Goal: Communication & Community: Share content

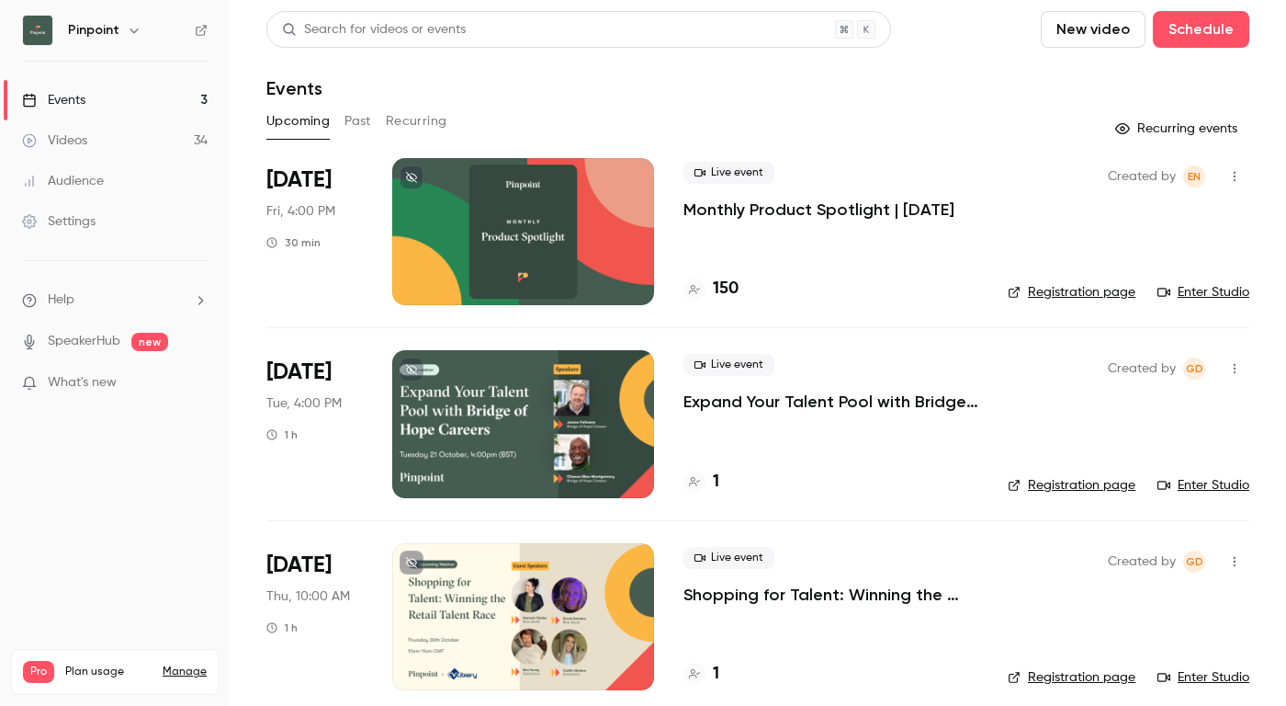
click at [605, 438] on div at bounding box center [523, 423] width 262 height 147
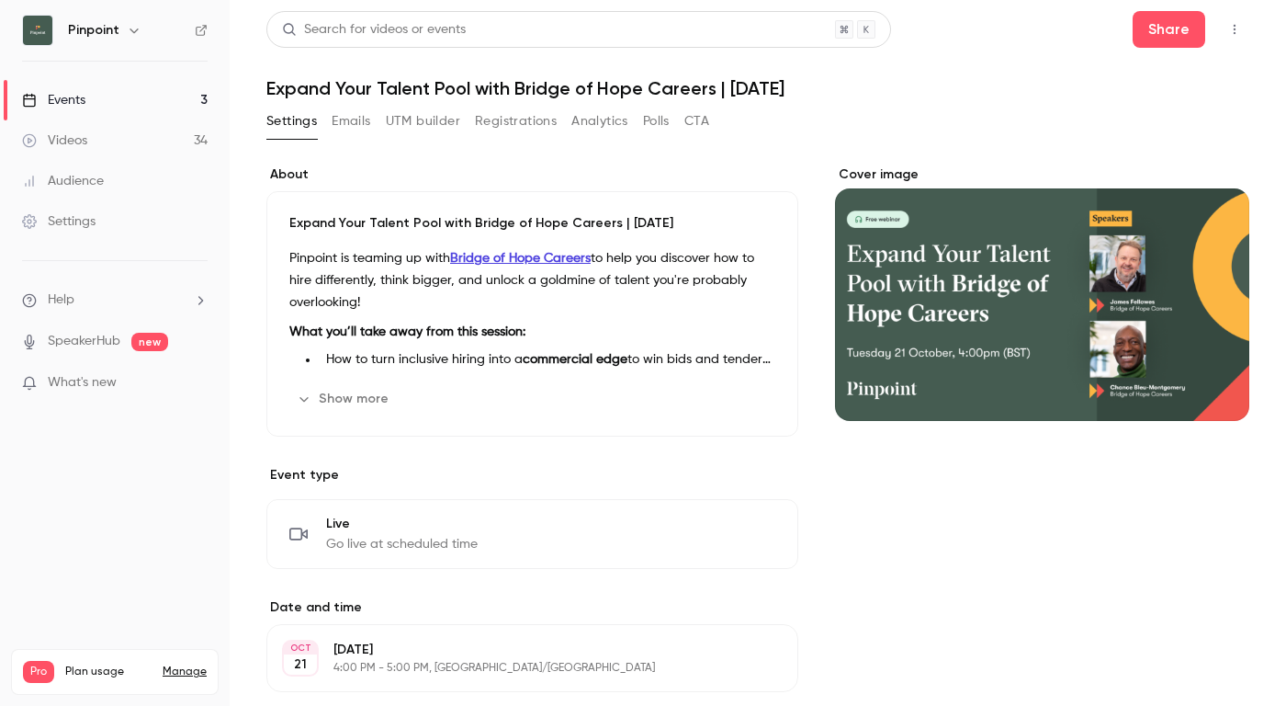
click at [1236, 28] on icon "button" at bounding box center [1234, 29] width 15 height 13
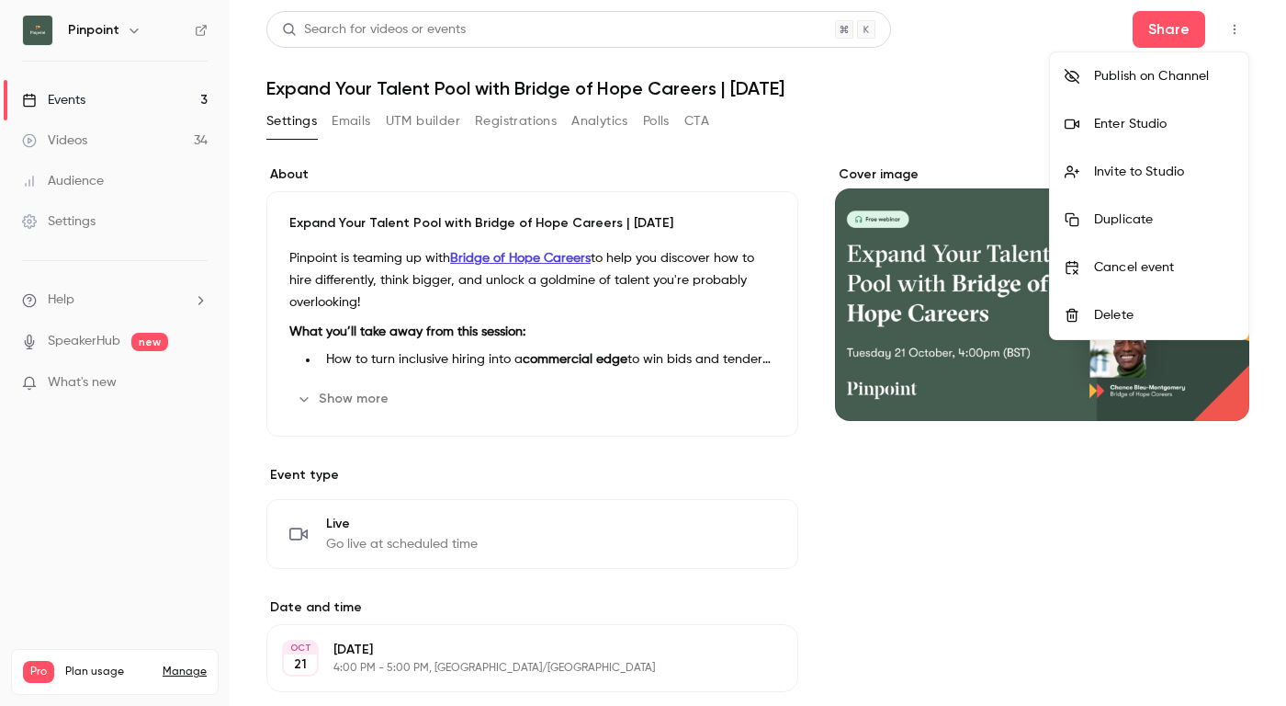
click at [1169, 164] on div "Invite to Studio" at bounding box center [1164, 172] width 140 height 18
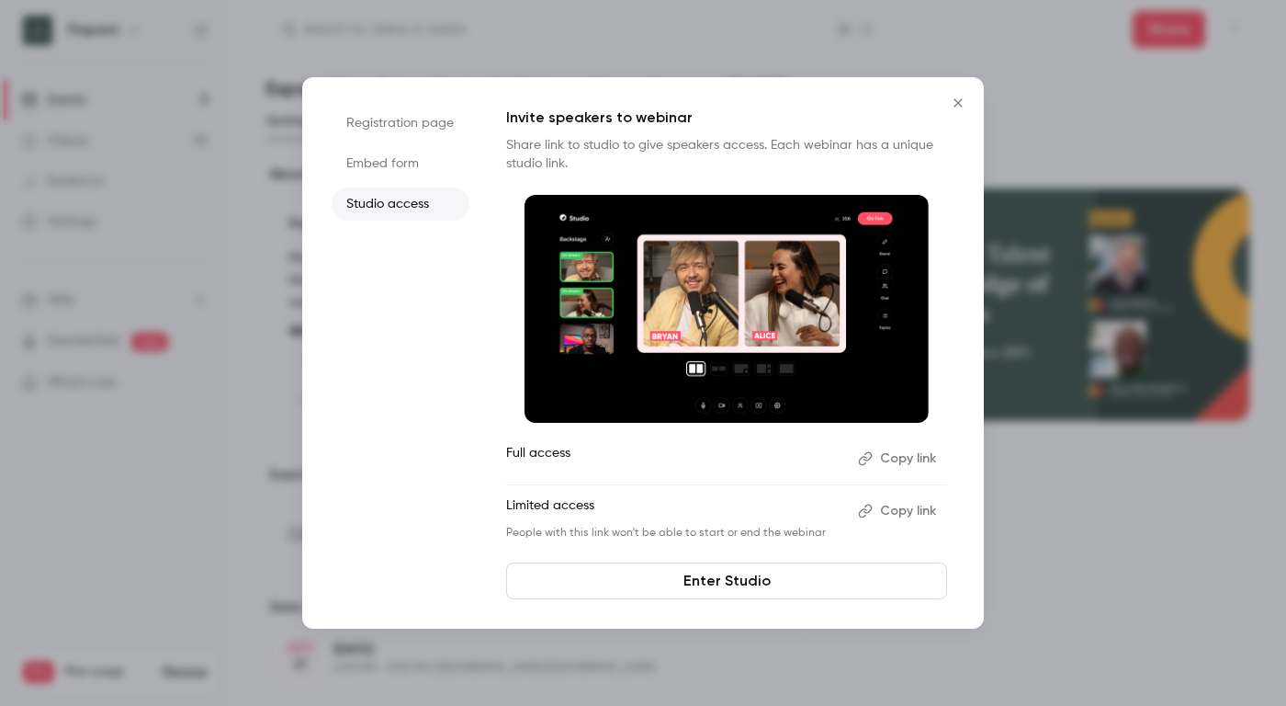
click at [894, 513] on button "Copy link" at bounding box center [899, 510] width 96 height 29
click at [891, 515] on button "Copy link" at bounding box center [899, 510] width 96 height 29
click at [934, 26] on div at bounding box center [643, 353] width 1286 height 706
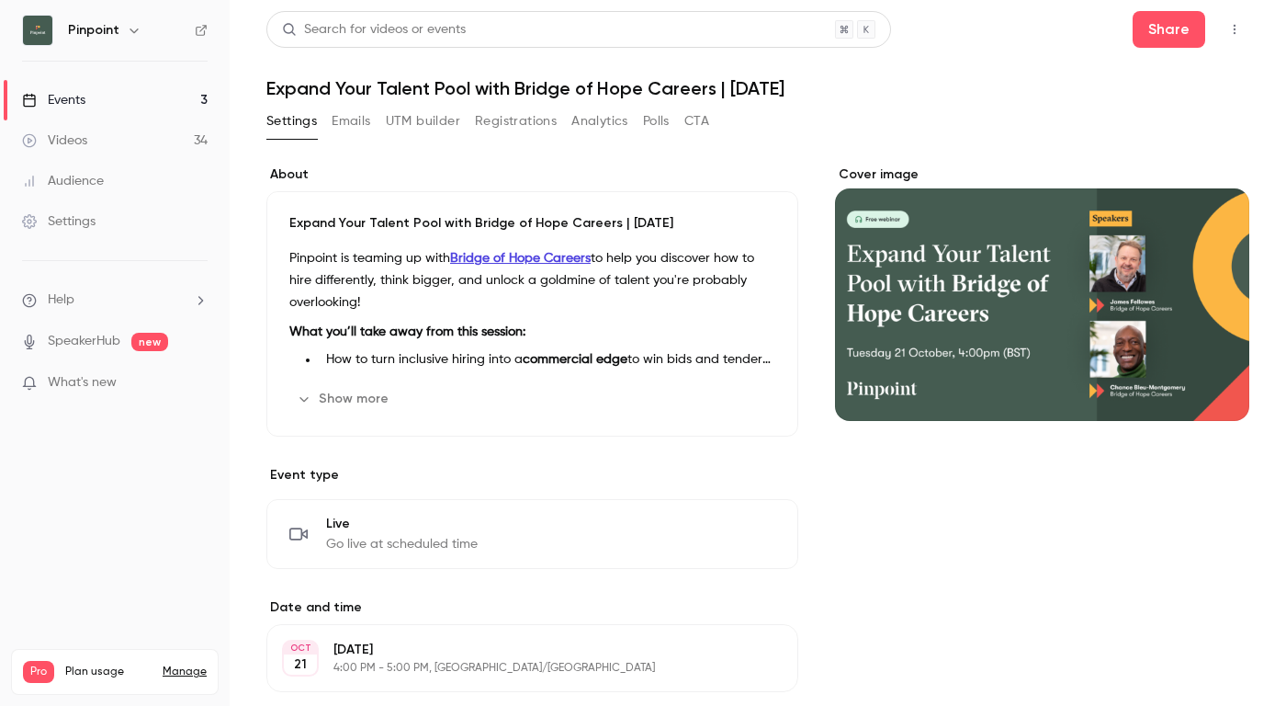
click at [100, 100] on link "Events 3" at bounding box center [115, 100] width 230 height 40
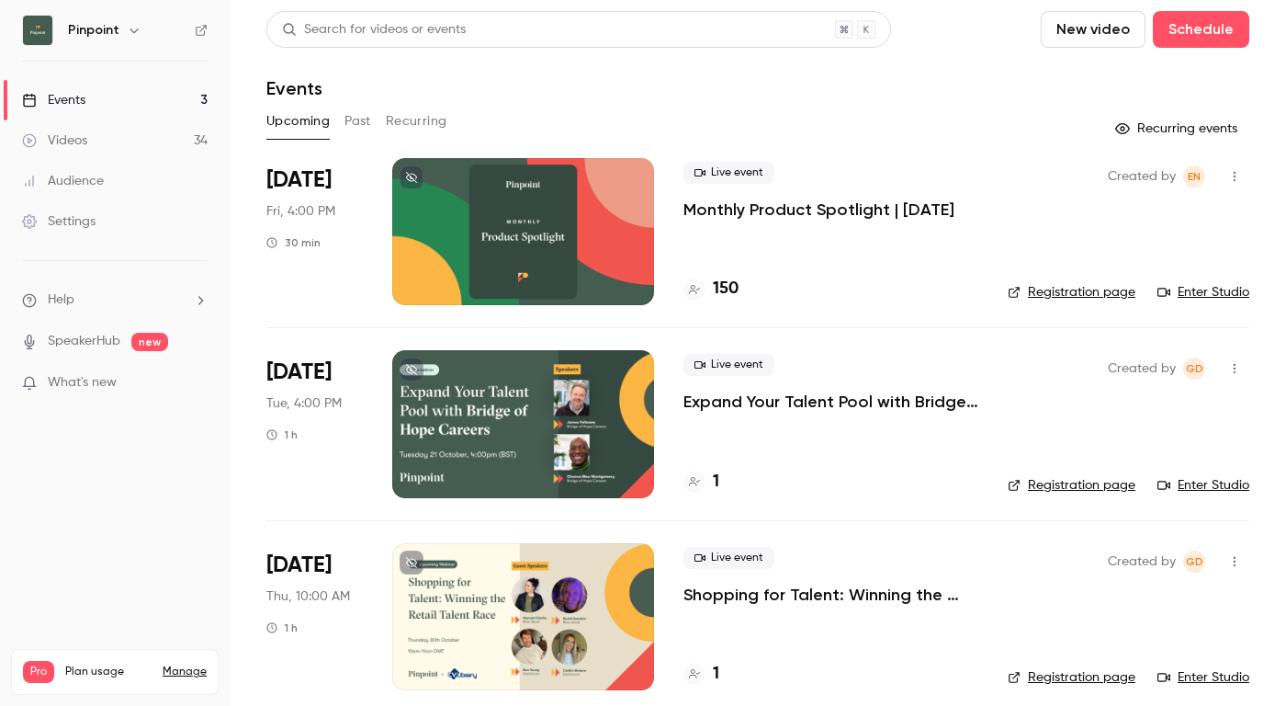
click at [591, 600] on div at bounding box center [523, 616] width 262 height 147
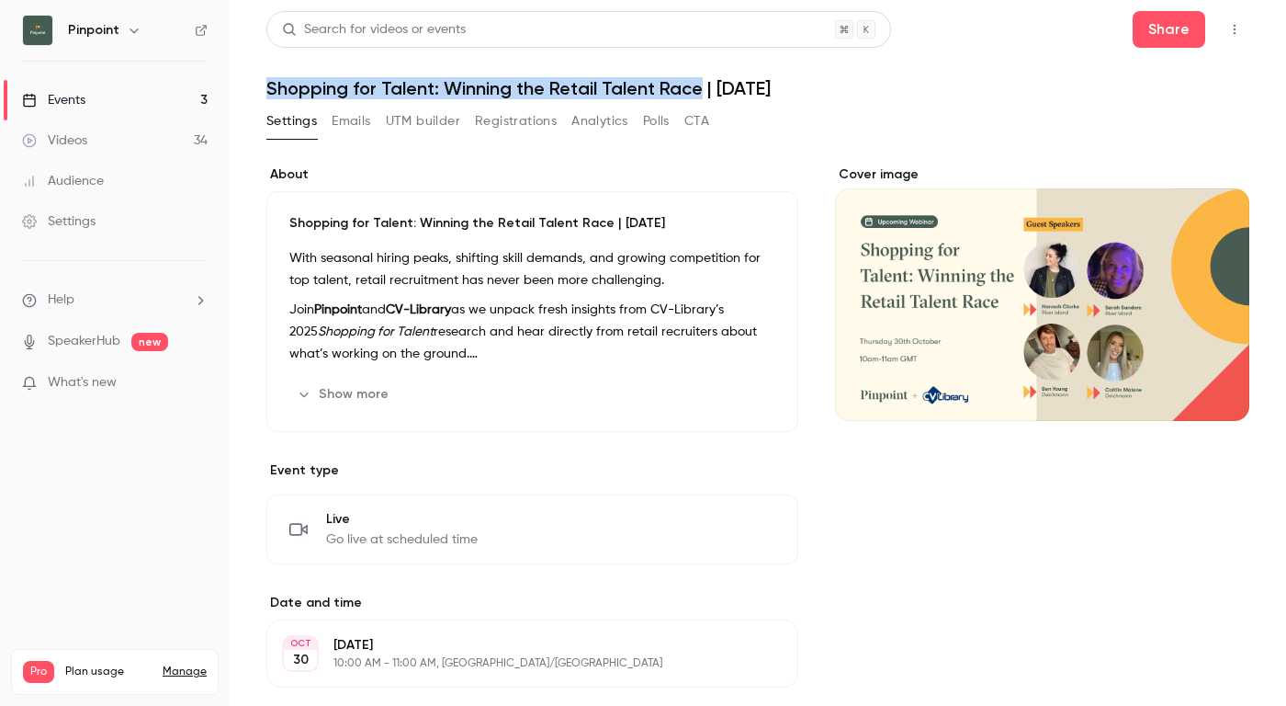
drag, startPoint x: 267, startPoint y: 85, endPoint x: 701, endPoint y: 88, distance: 433.6
click at [701, 90] on h1 "Shopping for Talent: Winning the Retail Talent Race | [DATE]" at bounding box center [757, 88] width 983 height 22
copy h1 "Shopping for Talent: Winning the Retail Talent Race"
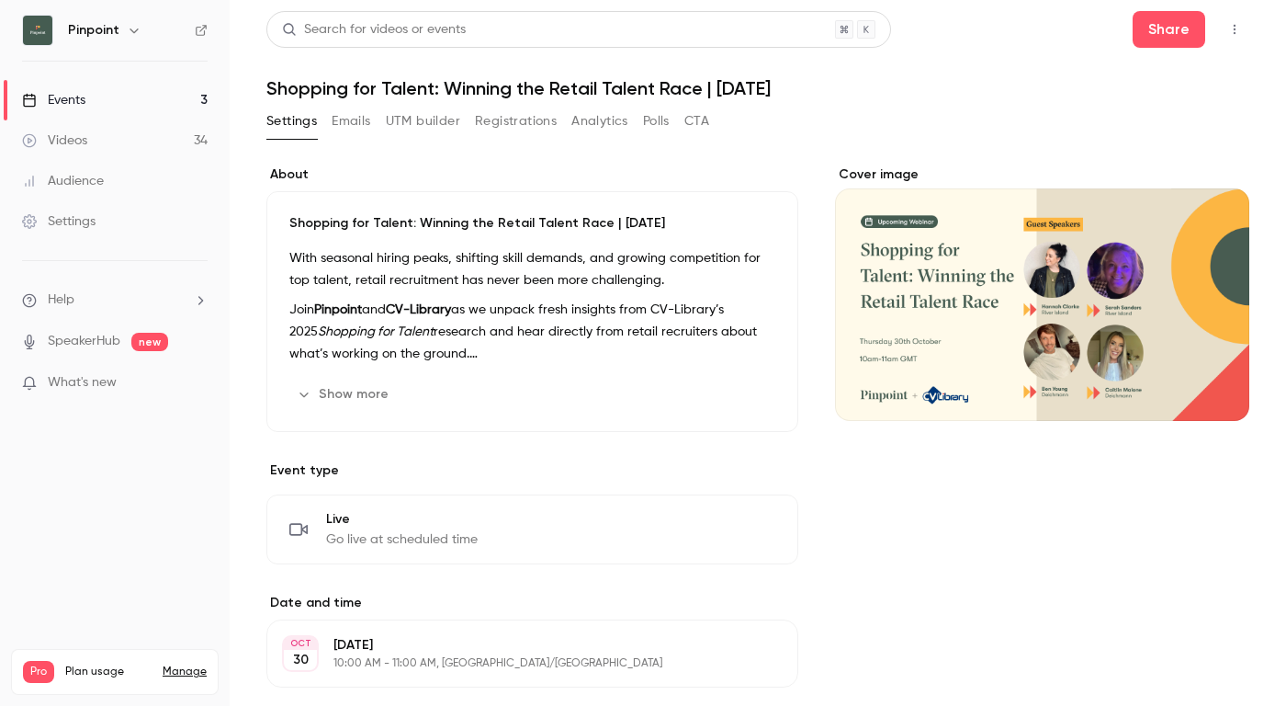
click at [501, 307] on p "Join Pinpoint and CV-Library as we unpack fresh insights from CV-Library’s 2025…" at bounding box center [532, 332] width 486 height 66
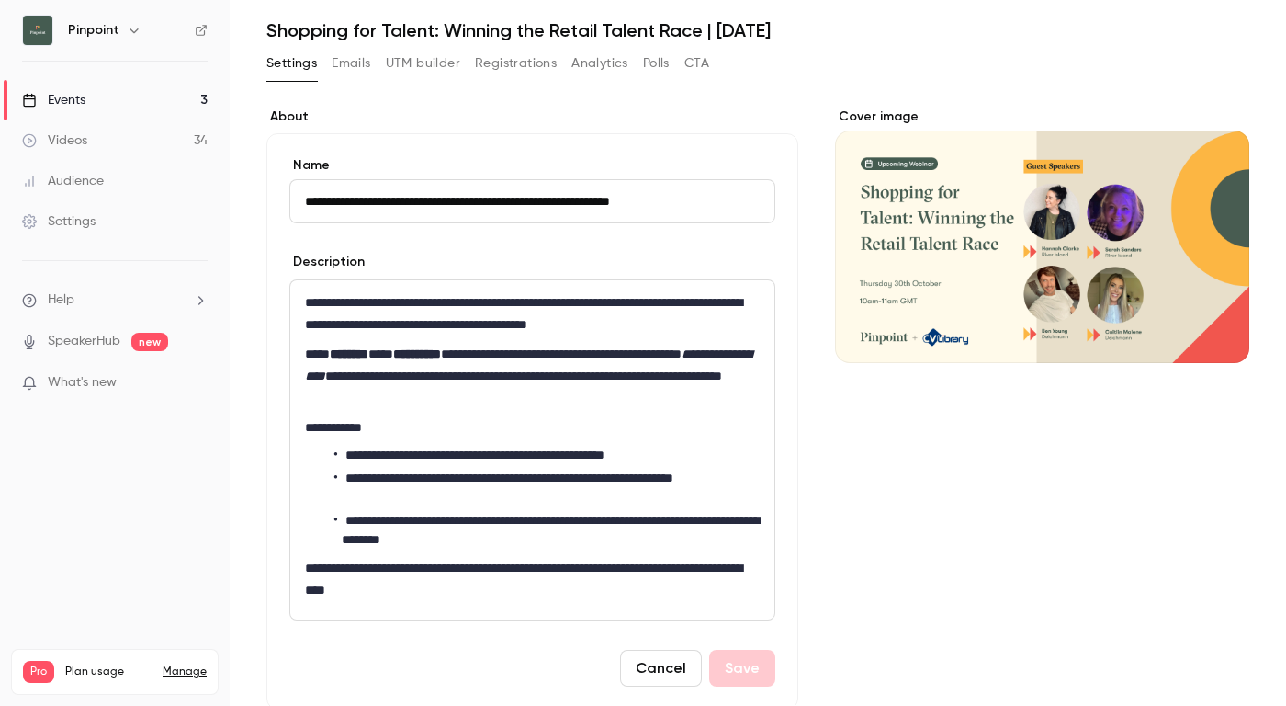
scroll to position [73, 0]
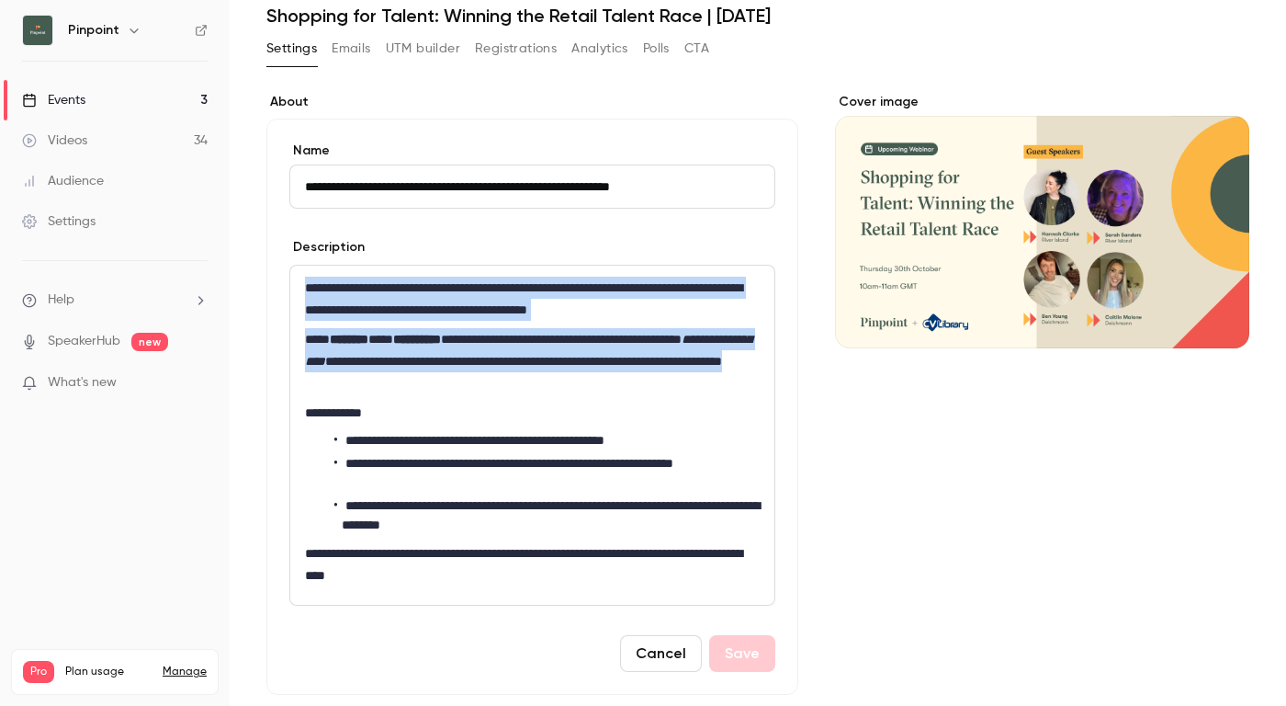
drag, startPoint x: 307, startPoint y: 291, endPoint x: 526, endPoint y: 377, distance: 235.6
click at [526, 377] on div "**********" at bounding box center [532, 434] width 484 height 339
copy div "**********"
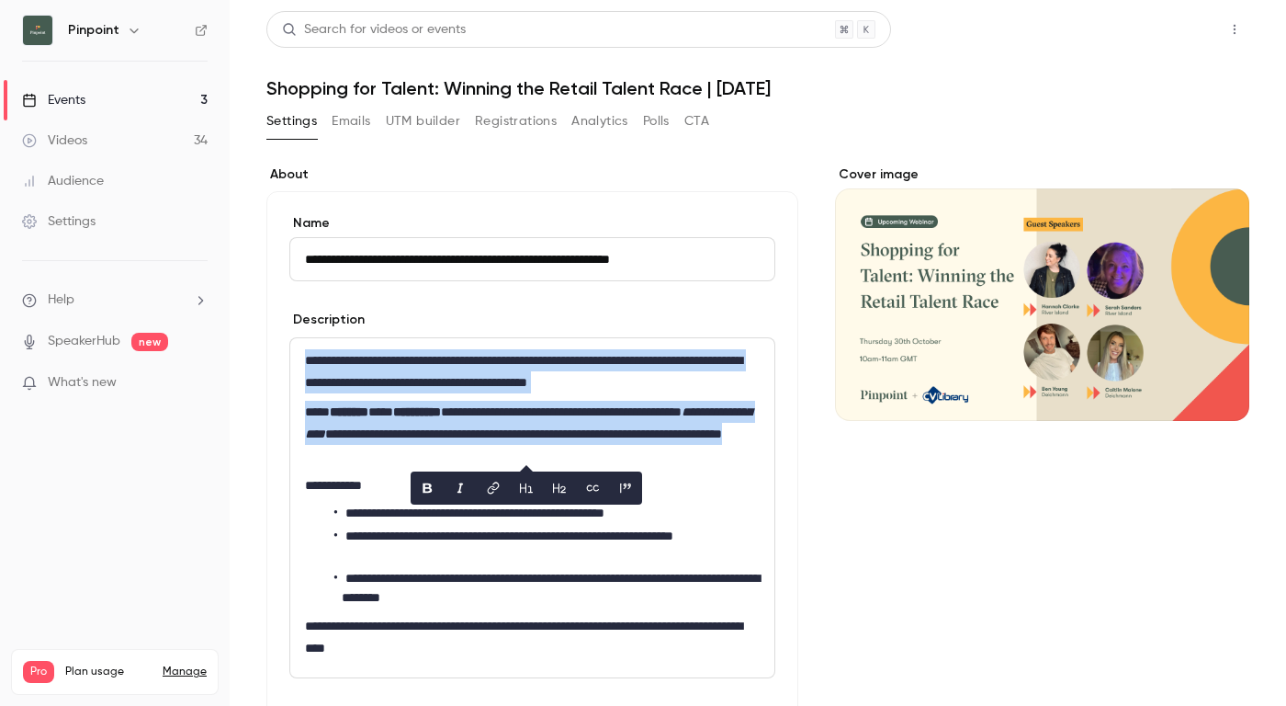
click at [1174, 31] on button "Share" at bounding box center [1169, 29] width 73 height 37
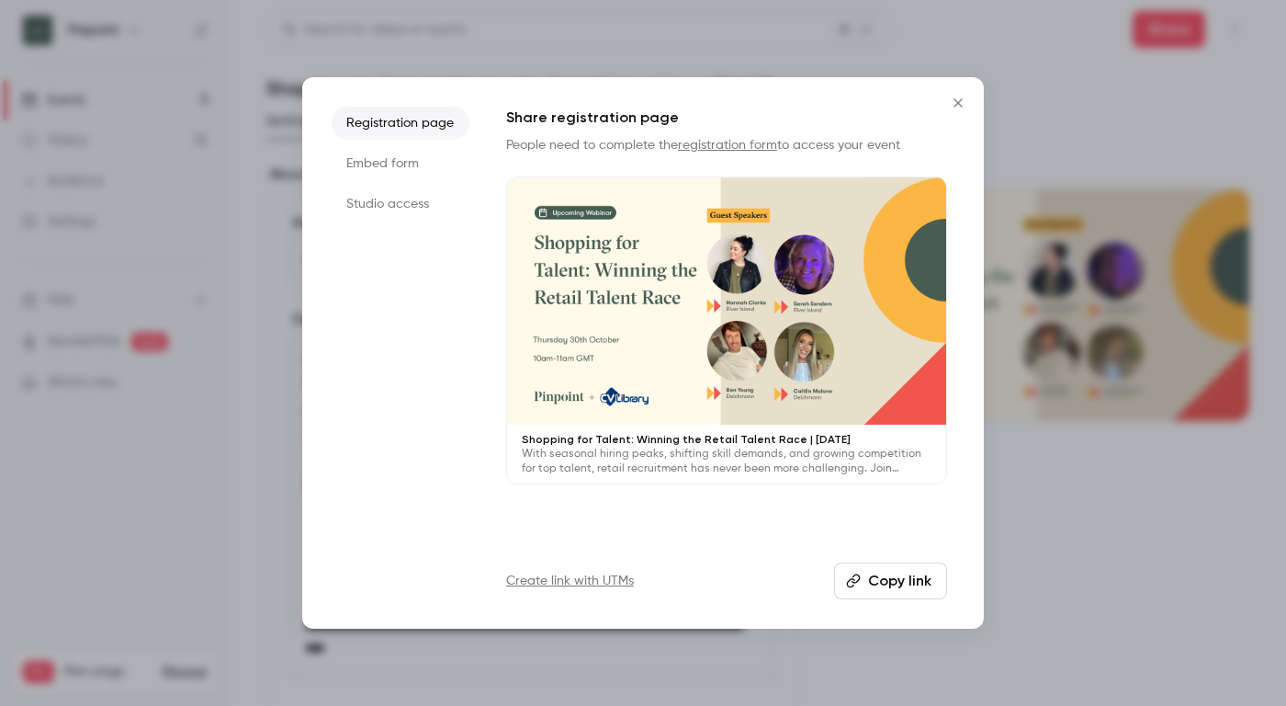
click at [424, 203] on li "Studio access" at bounding box center [401, 203] width 138 height 33
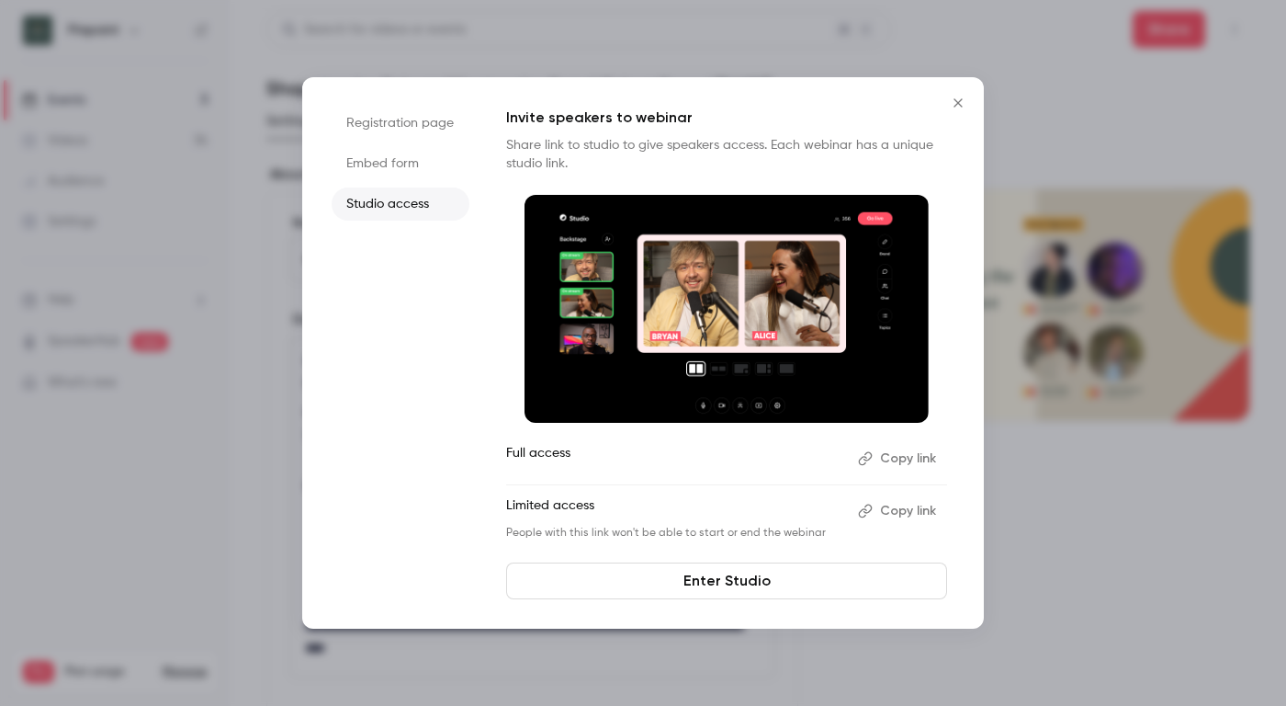
click at [929, 514] on button "Copy link" at bounding box center [899, 510] width 96 height 29
click at [961, 103] on icon "Close" at bounding box center [958, 103] width 22 height 15
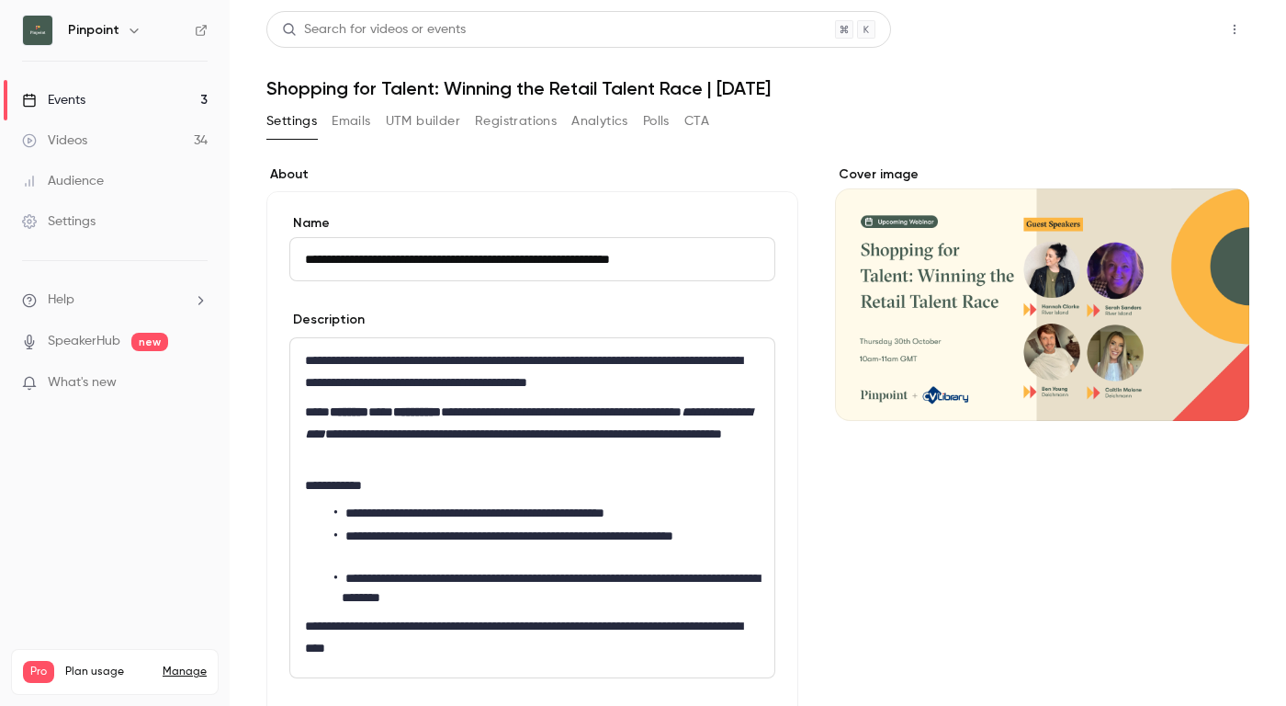
click at [1178, 39] on button "Share" at bounding box center [1169, 29] width 73 height 37
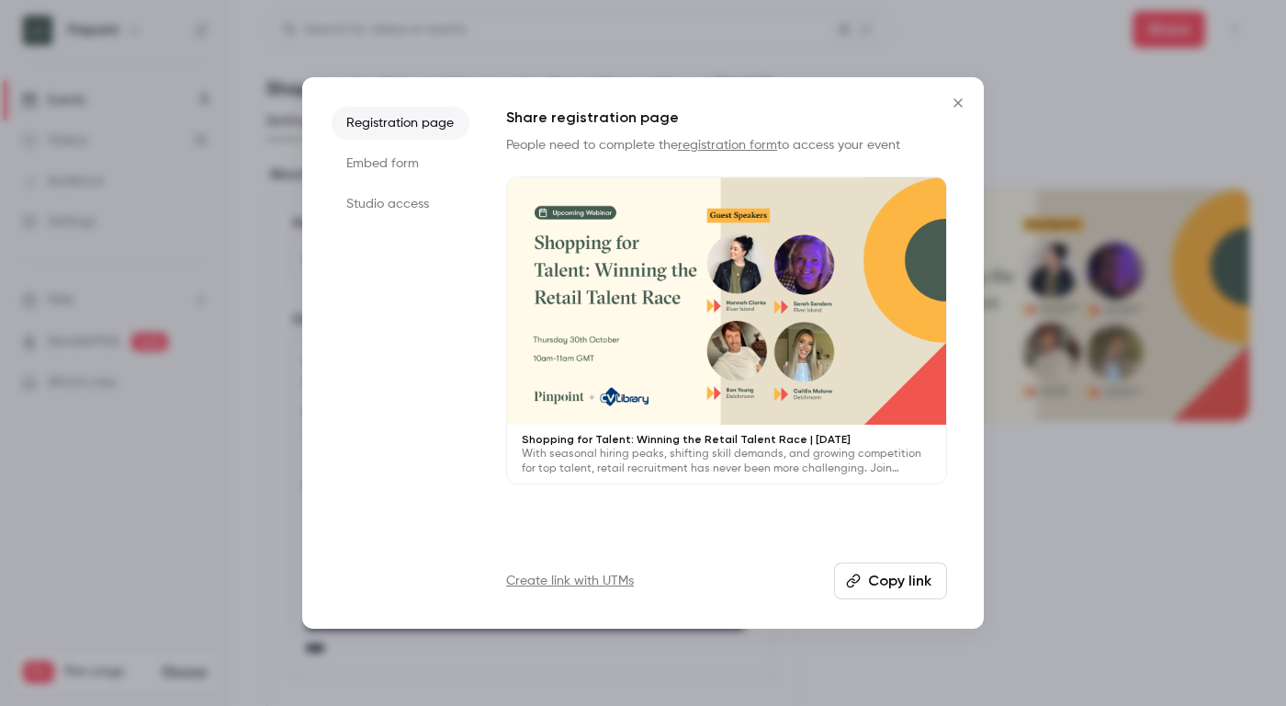
click at [459, 197] on li "Studio access" at bounding box center [401, 203] width 138 height 33
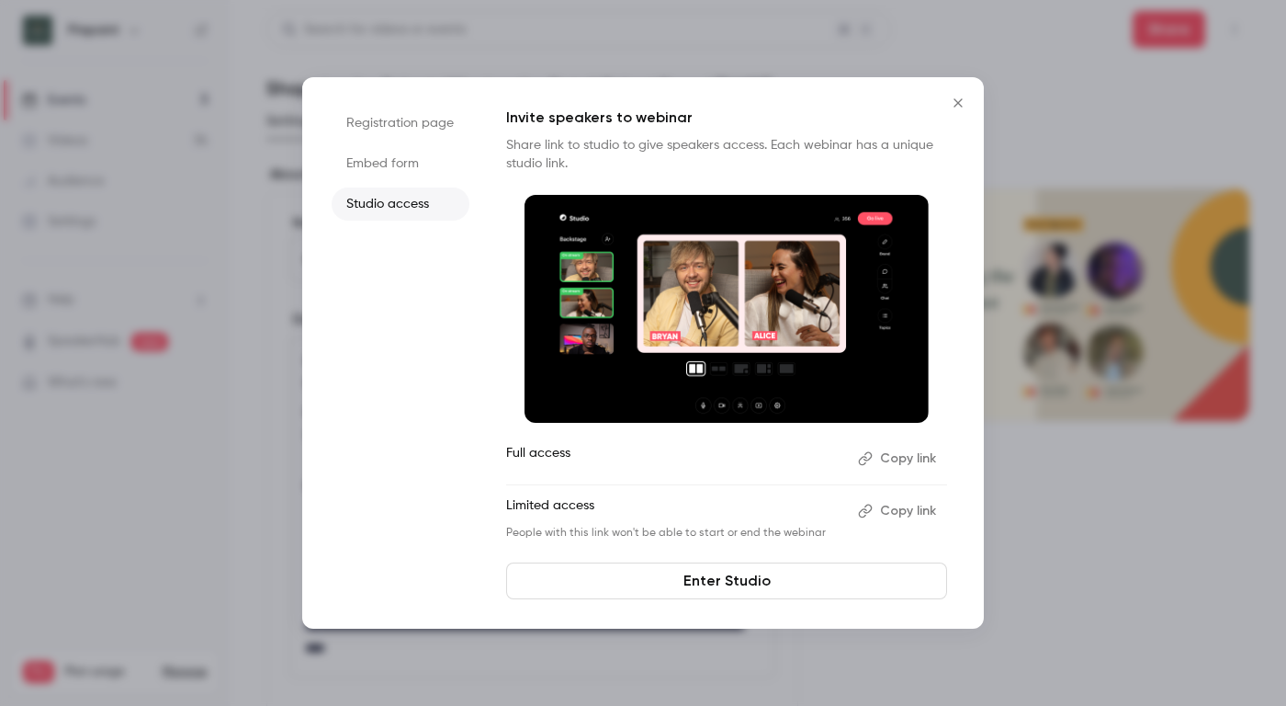
click at [874, 506] on button "Copy link" at bounding box center [899, 510] width 96 height 29
click at [962, 101] on icon "Close" at bounding box center [958, 103] width 22 height 15
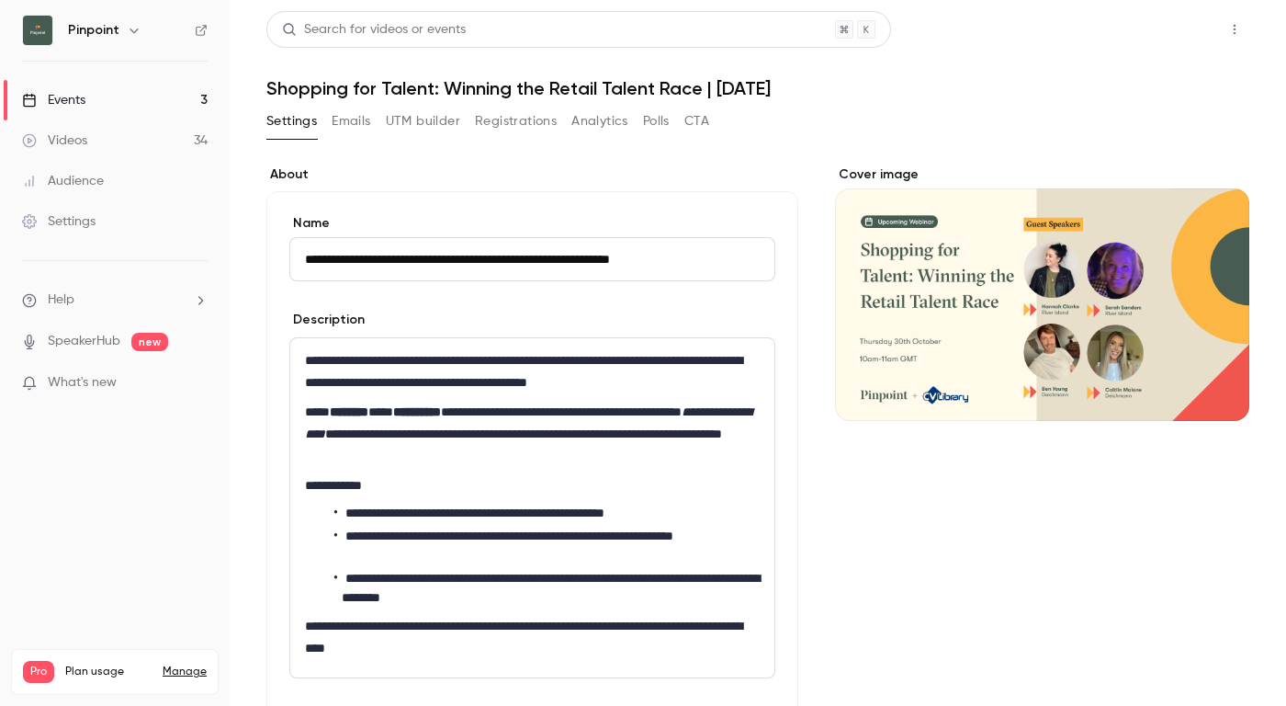
click at [1163, 42] on button "Share" at bounding box center [1169, 29] width 73 height 37
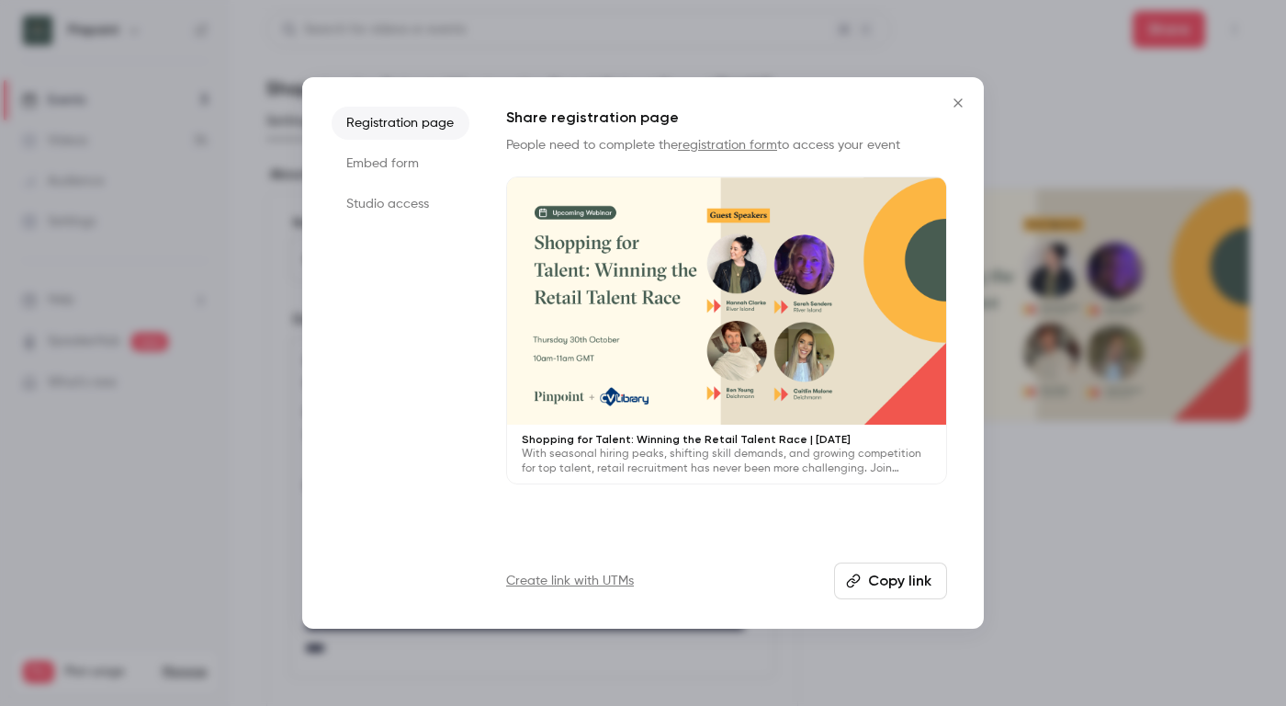
click at [447, 203] on li "Studio access" at bounding box center [401, 203] width 138 height 33
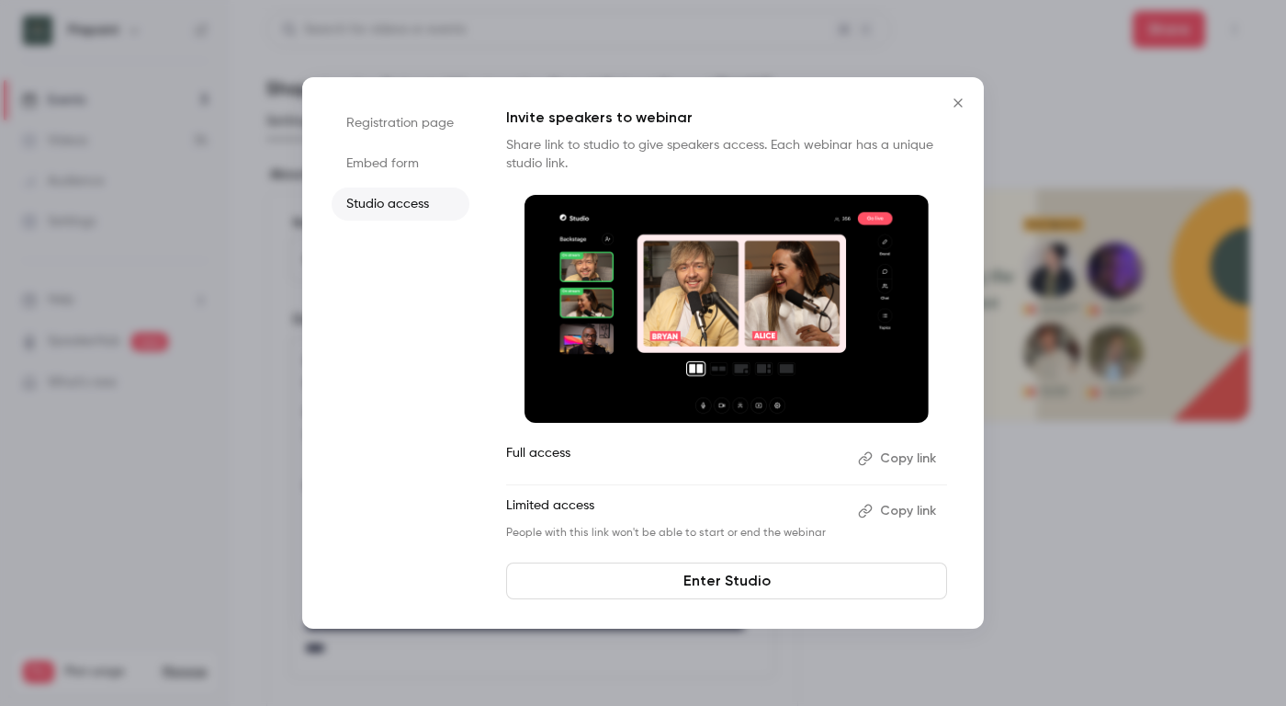
click at [893, 514] on button "Copy link" at bounding box center [899, 510] width 96 height 29
